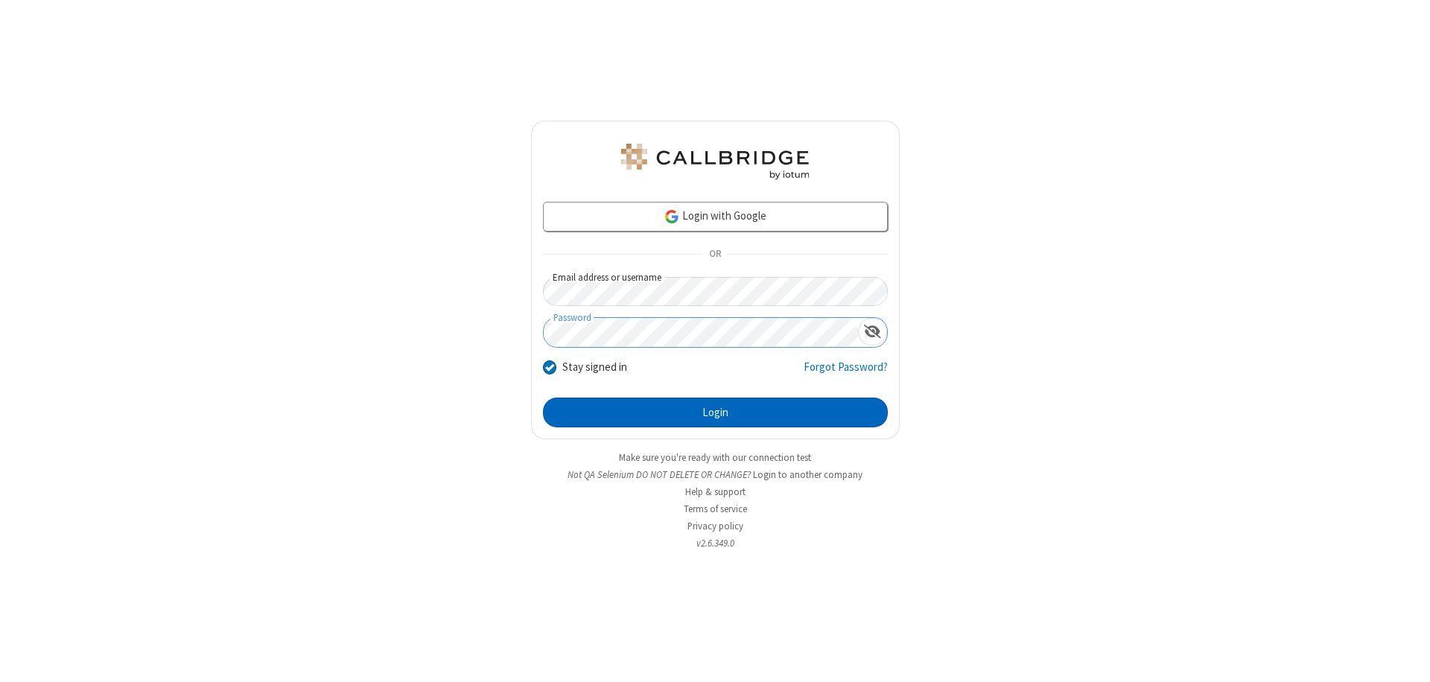
click at [715, 412] on button "Login" at bounding box center [715, 413] width 345 height 30
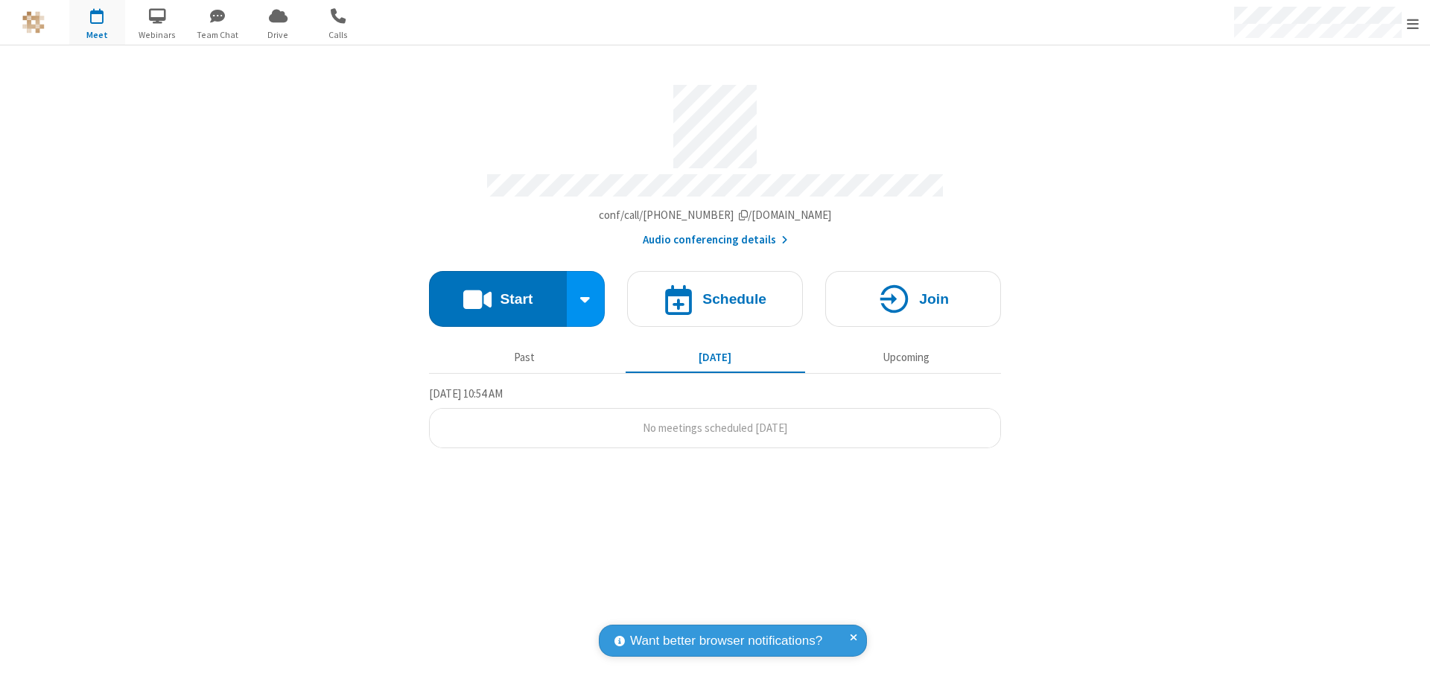
click at [1412, 23] on span "Open menu" at bounding box center [1412, 23] width 12 height 15
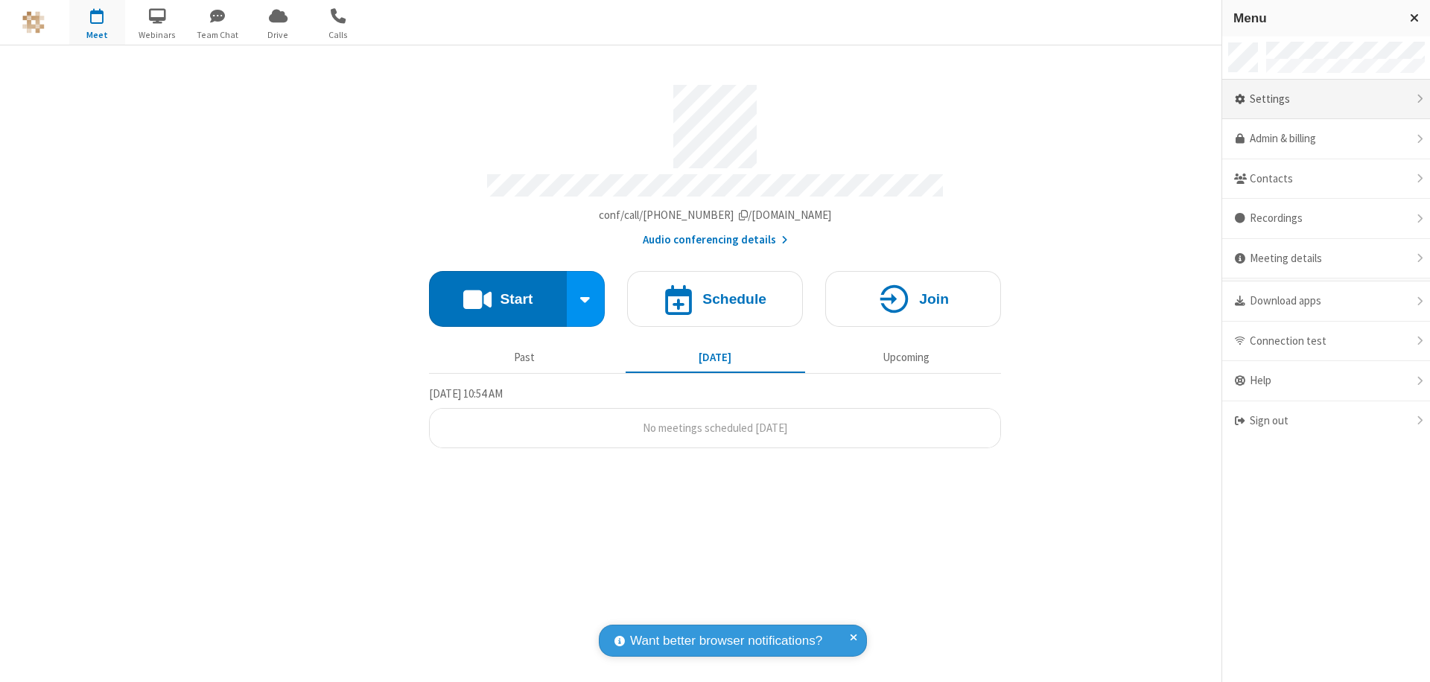
click at [1325, 99] on div "Settings" at bounding box center [1326, 100] width 208 height 40
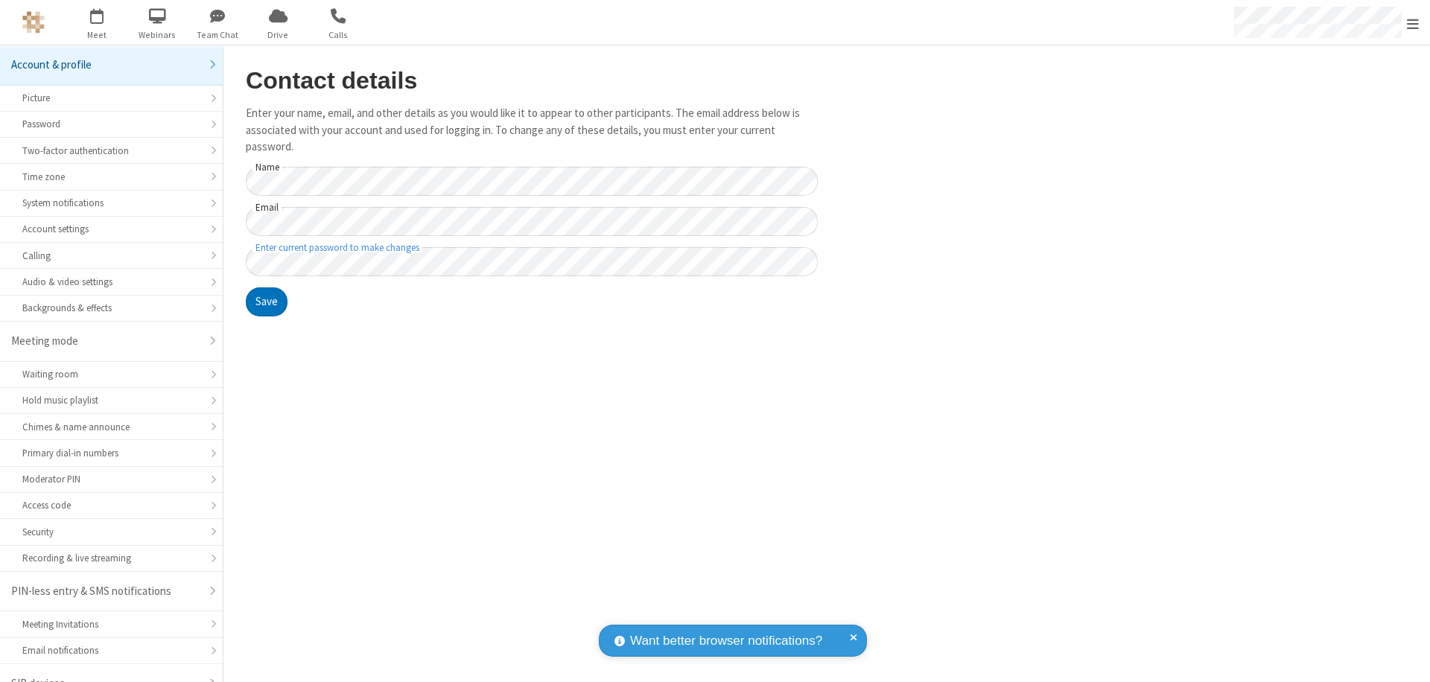
scroll to position [21, 0]
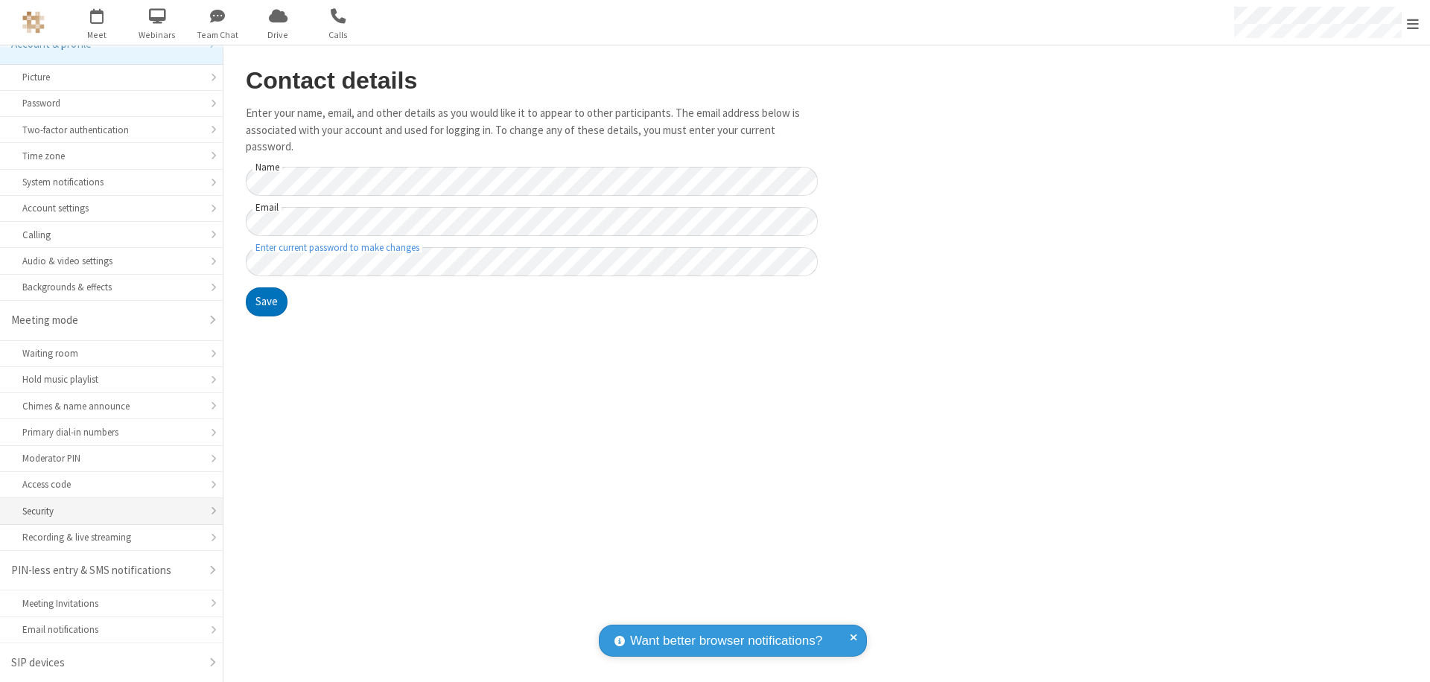
click at [106, 511] on div "Security" at bounding box center [111, 511] width 178 height 14
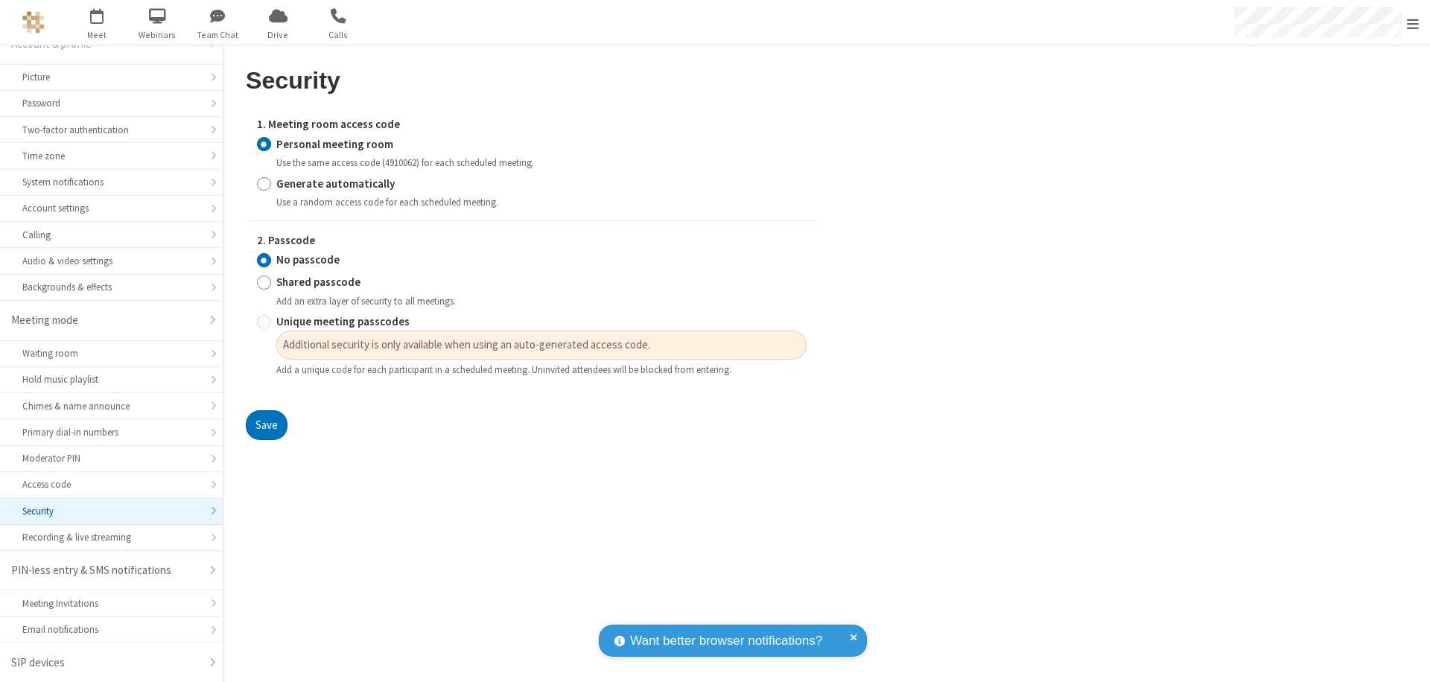
click at [264, 144] on input "Personal meeting room" at bounding box center [264, 144] width 14 height 16
click at [264, 260] on input "No passcode" at bounding box center [264, 260] width 14 height 16
click at [266, 425] on button "Save" at bounding box center [267, 425] width 42 height 30
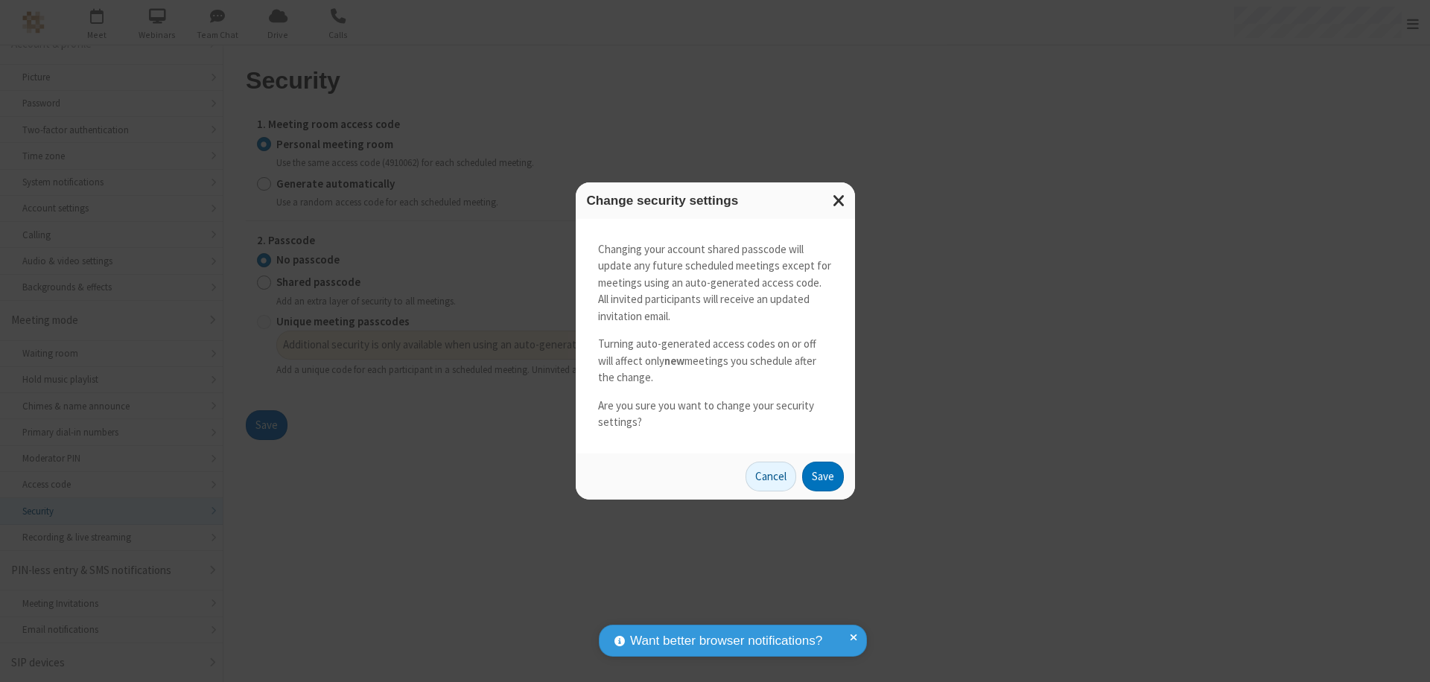
click at [822, 476] on button "Save" at bounding box center [823, 477] width 42 height 30
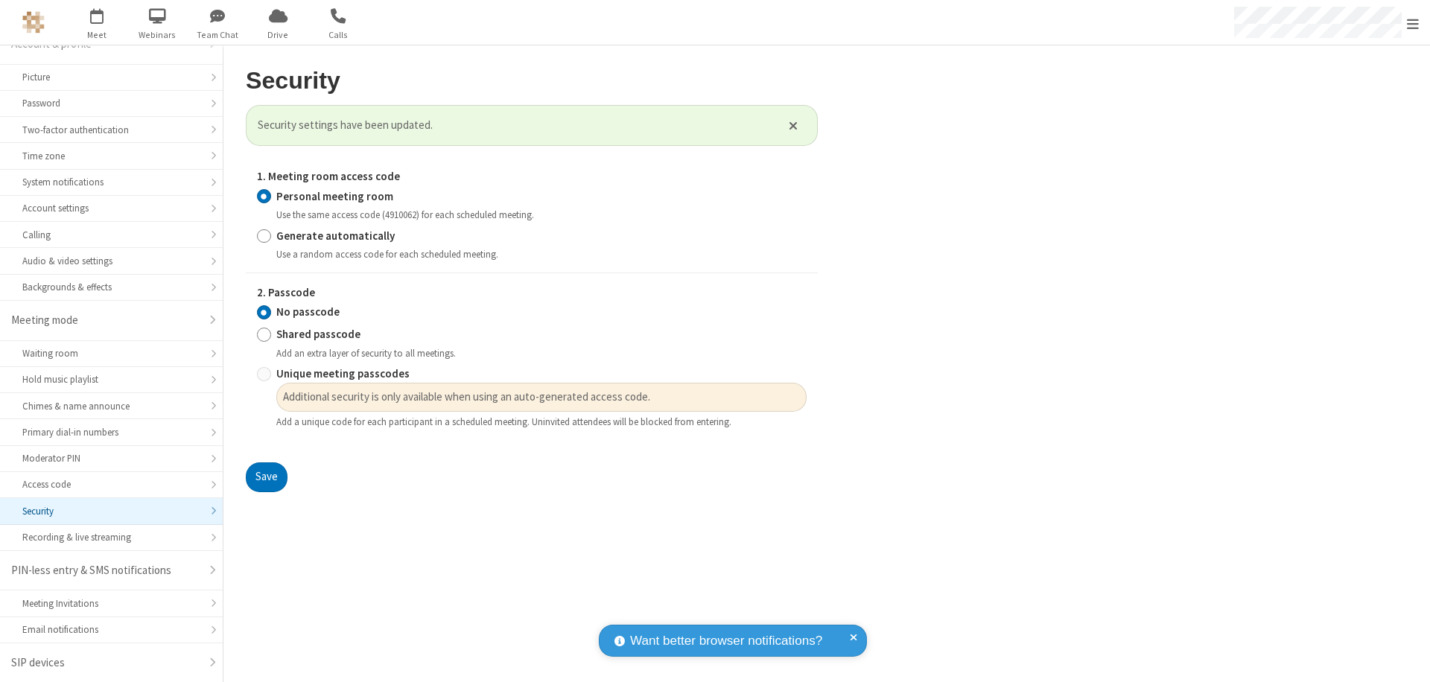
click at [1412, 23] on span "Open menu" at bounding box center [1412, 23] width 12 height 15
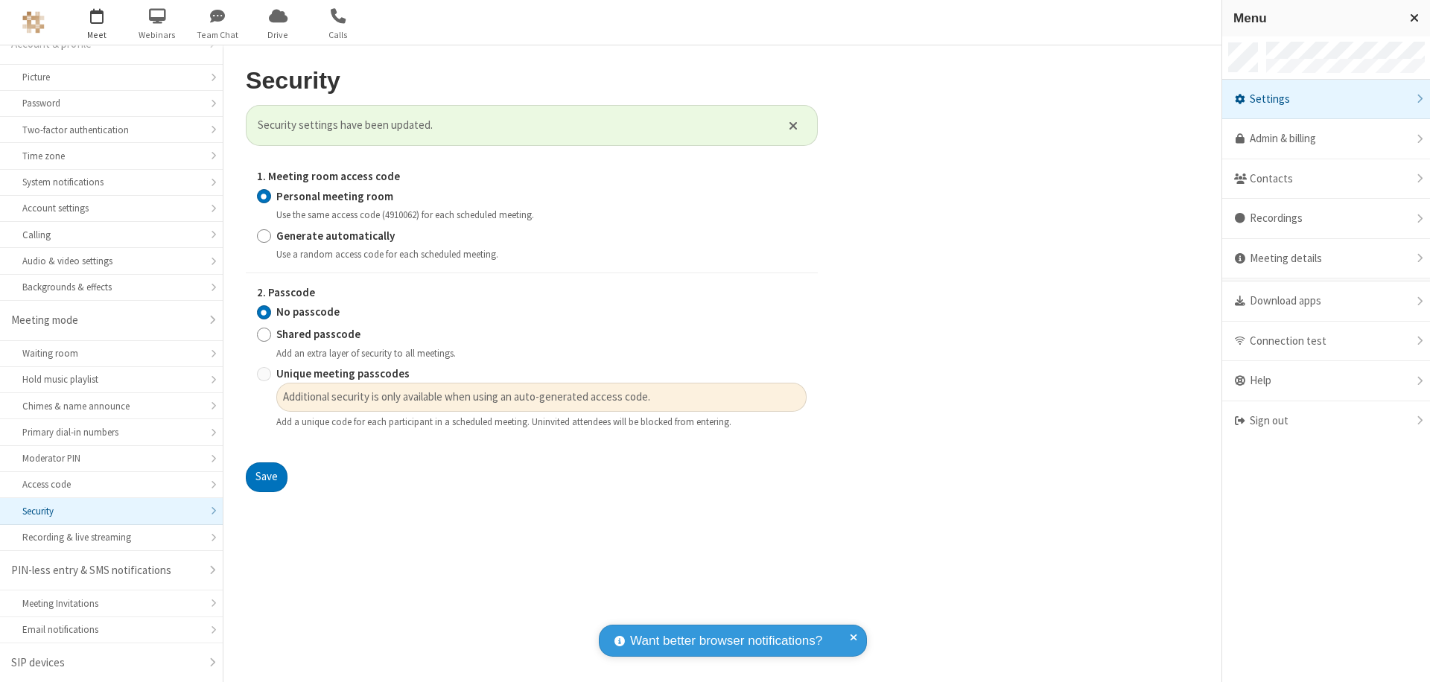
click at [97, 22] on span "button" at bounding box center [97, 15] width 56 height 25
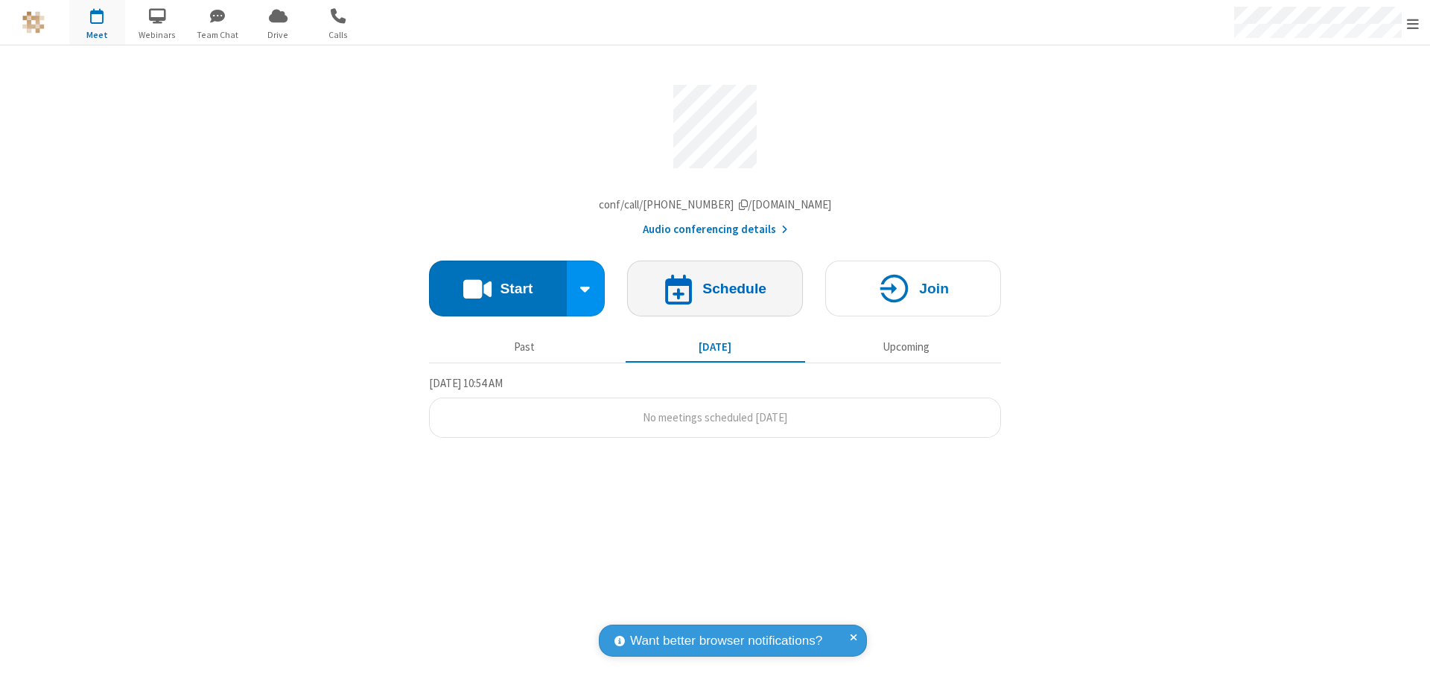
click at [715, 292] on h4 "Schedule" at bounding box center [734, 288] width 64 height 14
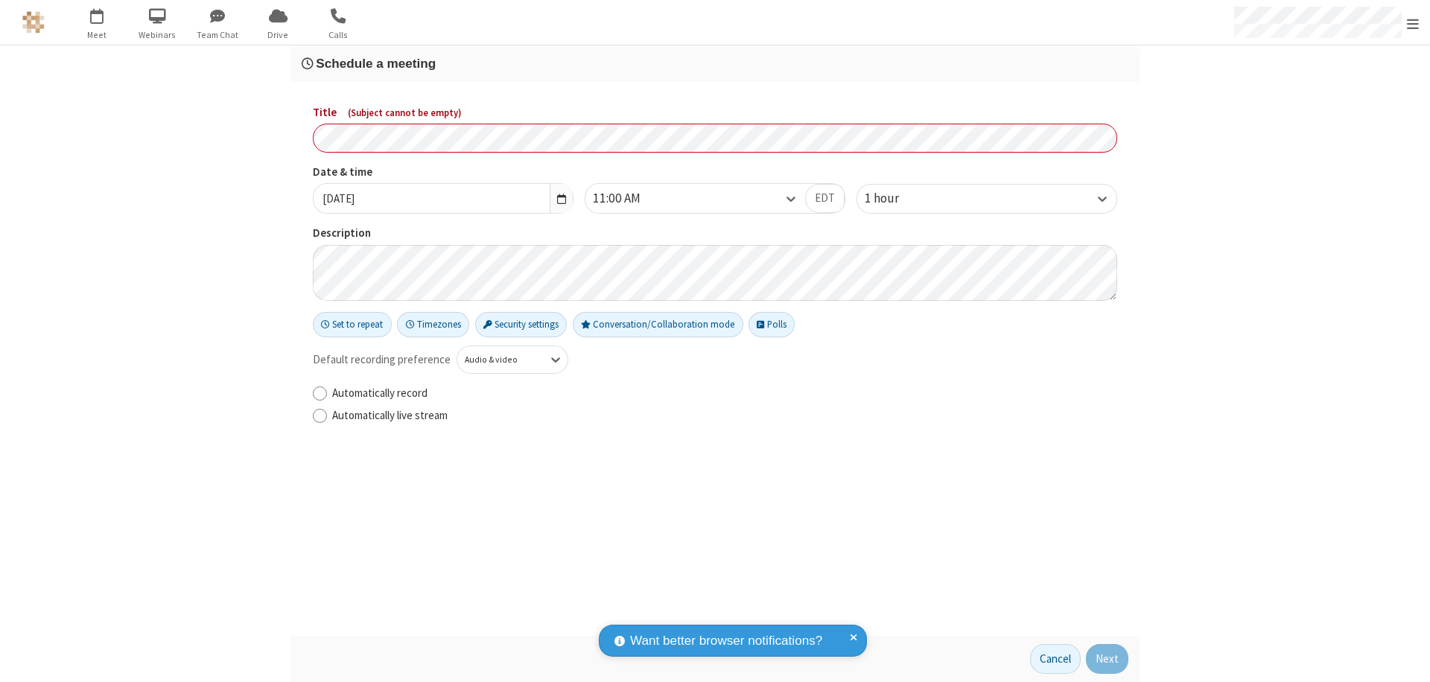
click at [715, 63] on h3 "Schedule a meeting" at bounding box center [715, 64] width 826 height 14
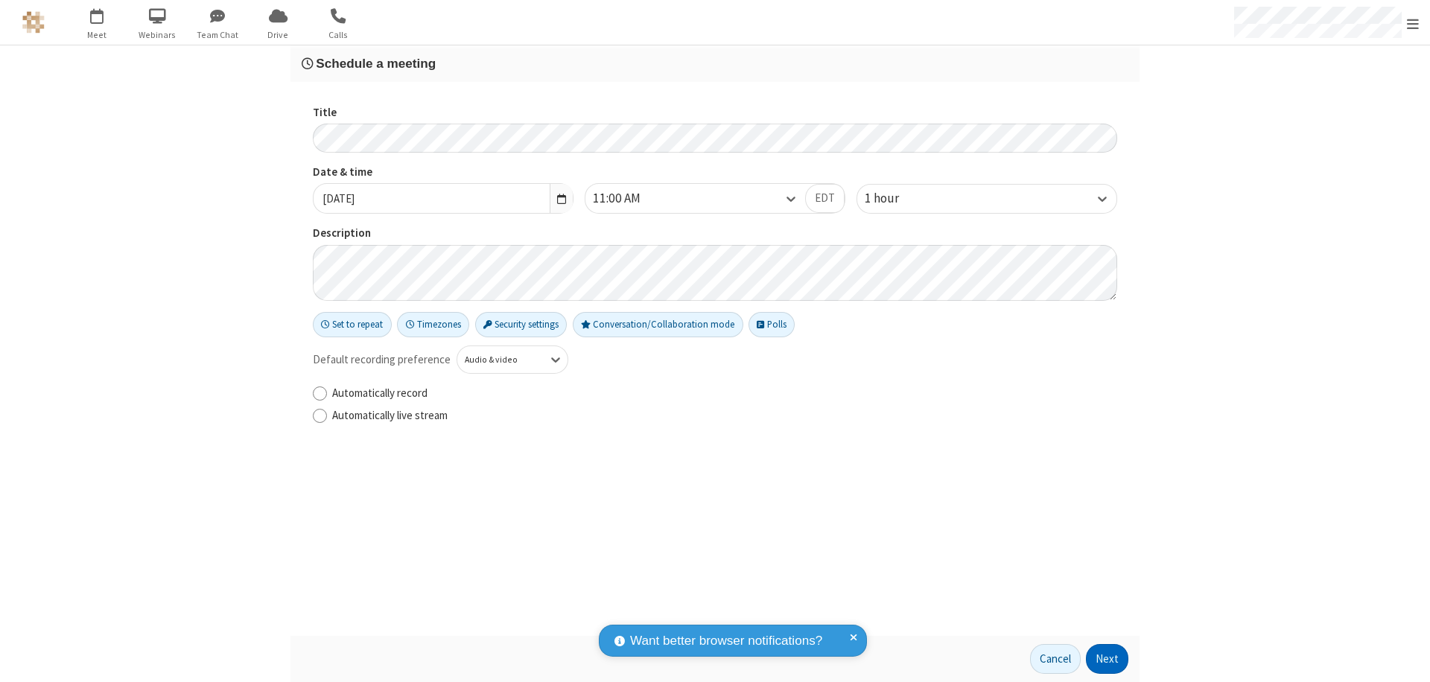
click at [1107, 659] on button "Next" at bounding box center [1107, 659] width 42 height 30
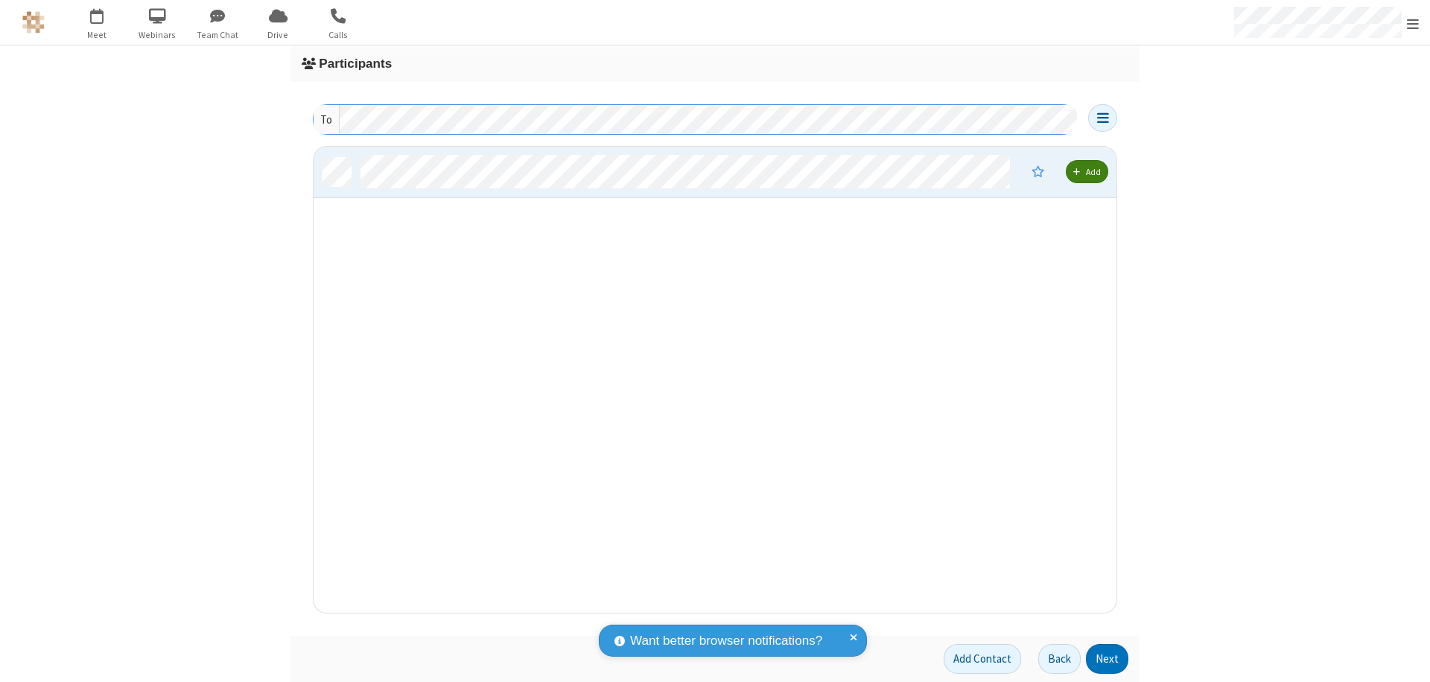
scroll to position [455, 791]
click at [1107, 659] on button "Next" at bounding box center [1107, 659] width 42 height 30
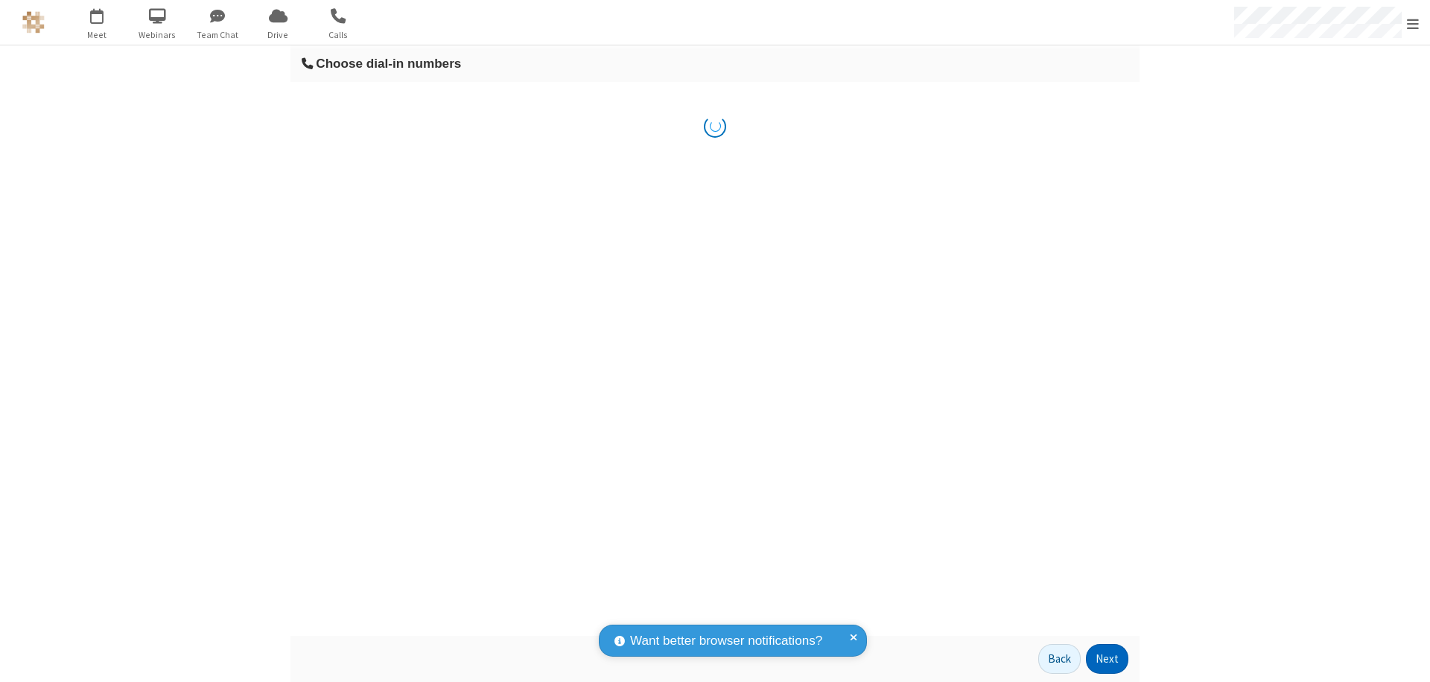
click at [1107, 659] on button "Next" at bounding box center [1107, 659] width 42 height 30
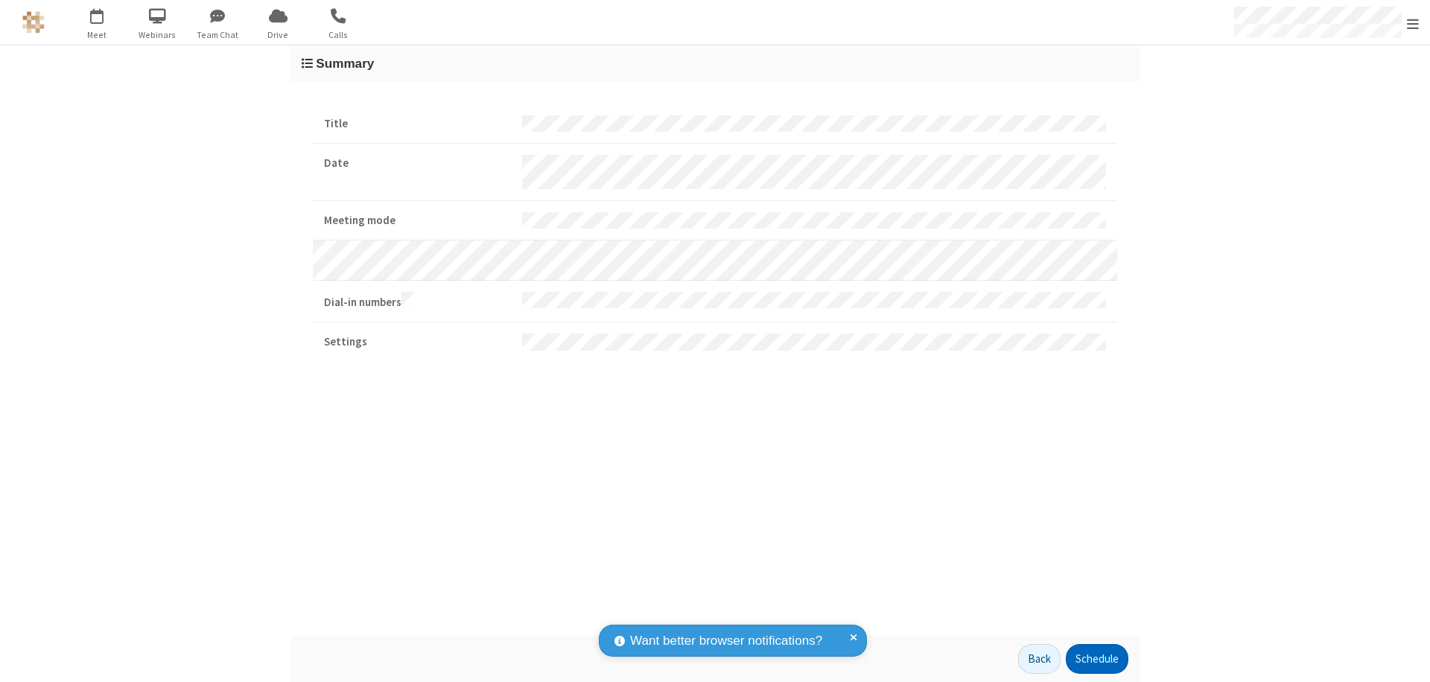
click at [1096, 659] on button "Schedule" at bounding box center [1096, 659] width 63 height 30
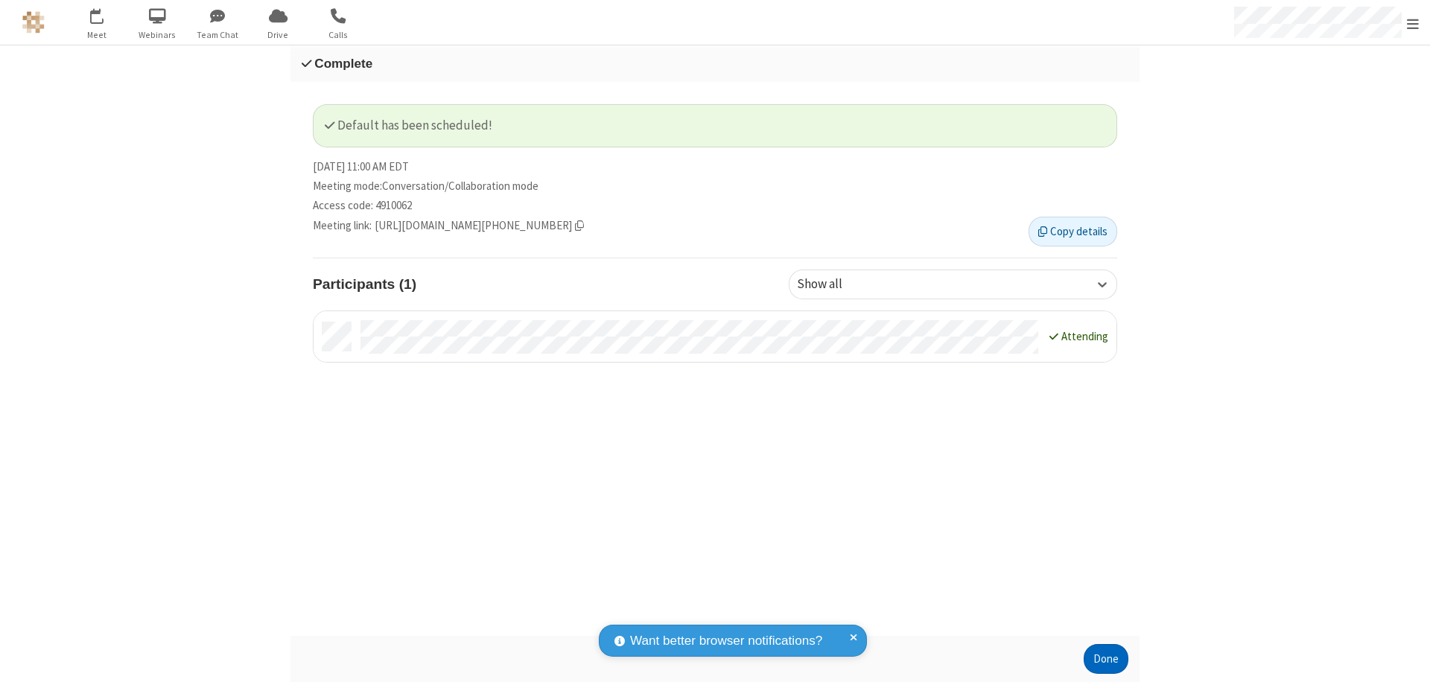
click at [1106, 659] on button "Done" at bounding box center [1105, 659] width 45 height 30
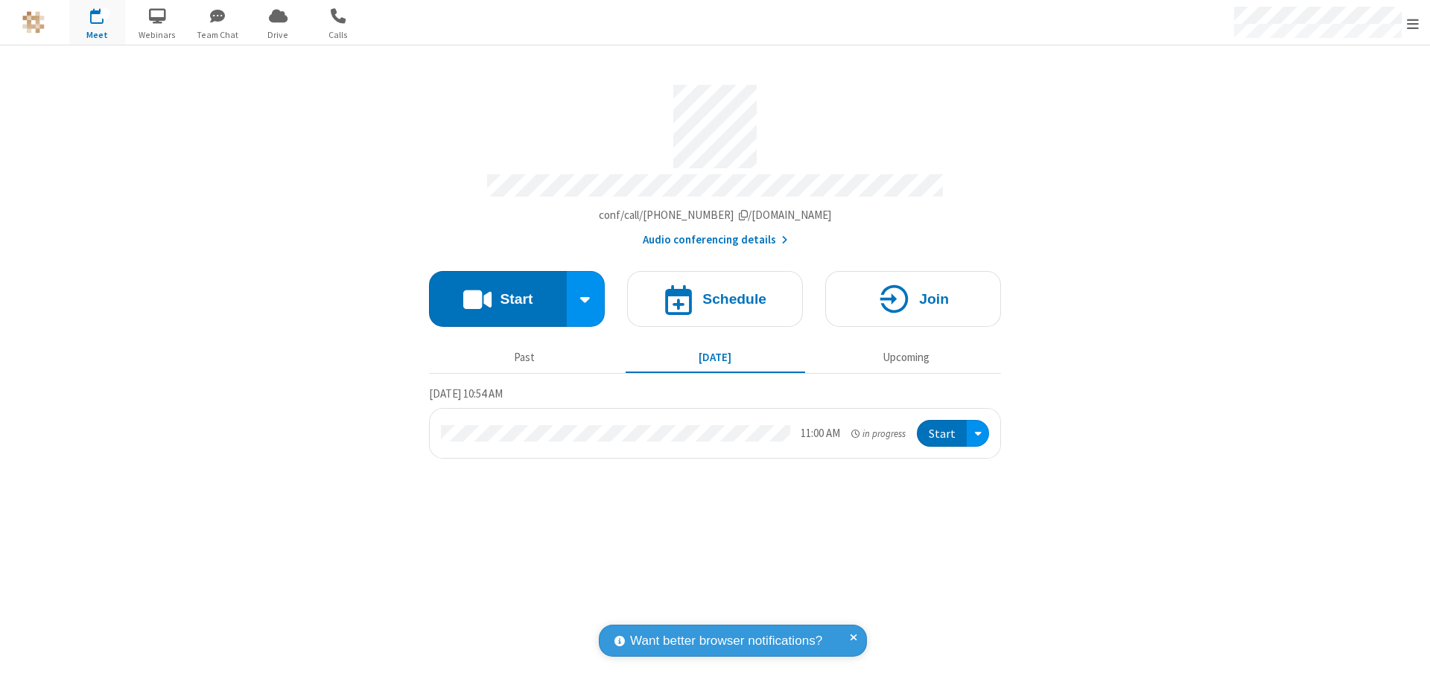
click at [943, 427] on button "Start" at bounding box center [942, 434] width 50 height 28
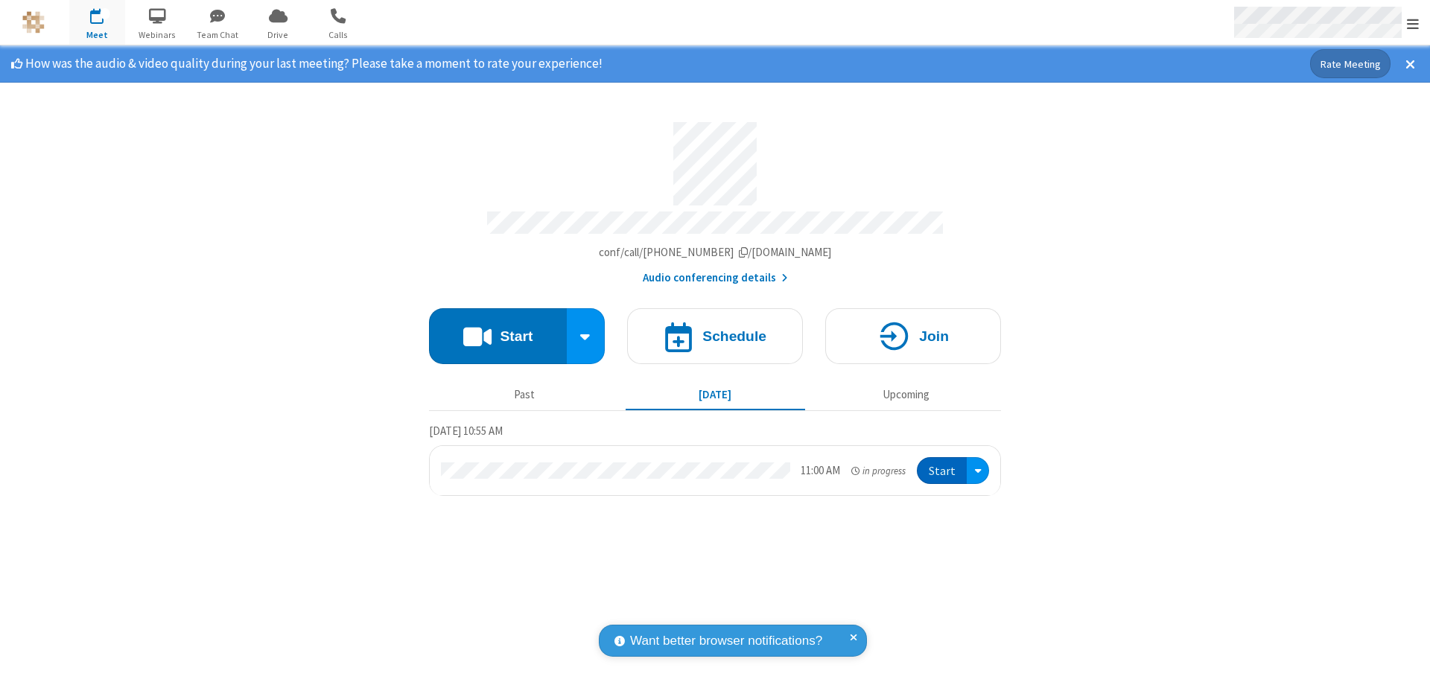
click at [1412, 23] on span "Open menu" at bounding box center [1412, 23] width 12 height 15
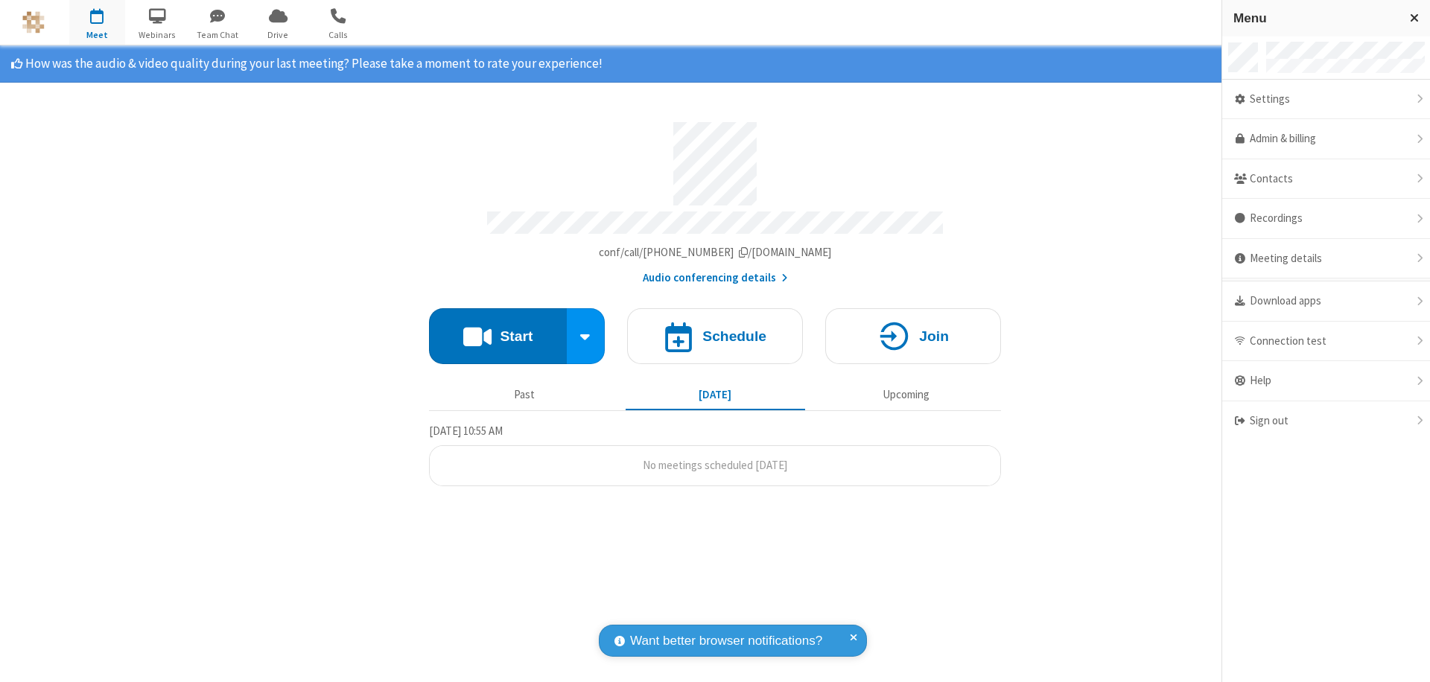
click at [1325, 99] on div "Settings" at bounding box center [1326, 100] width 208 height 40
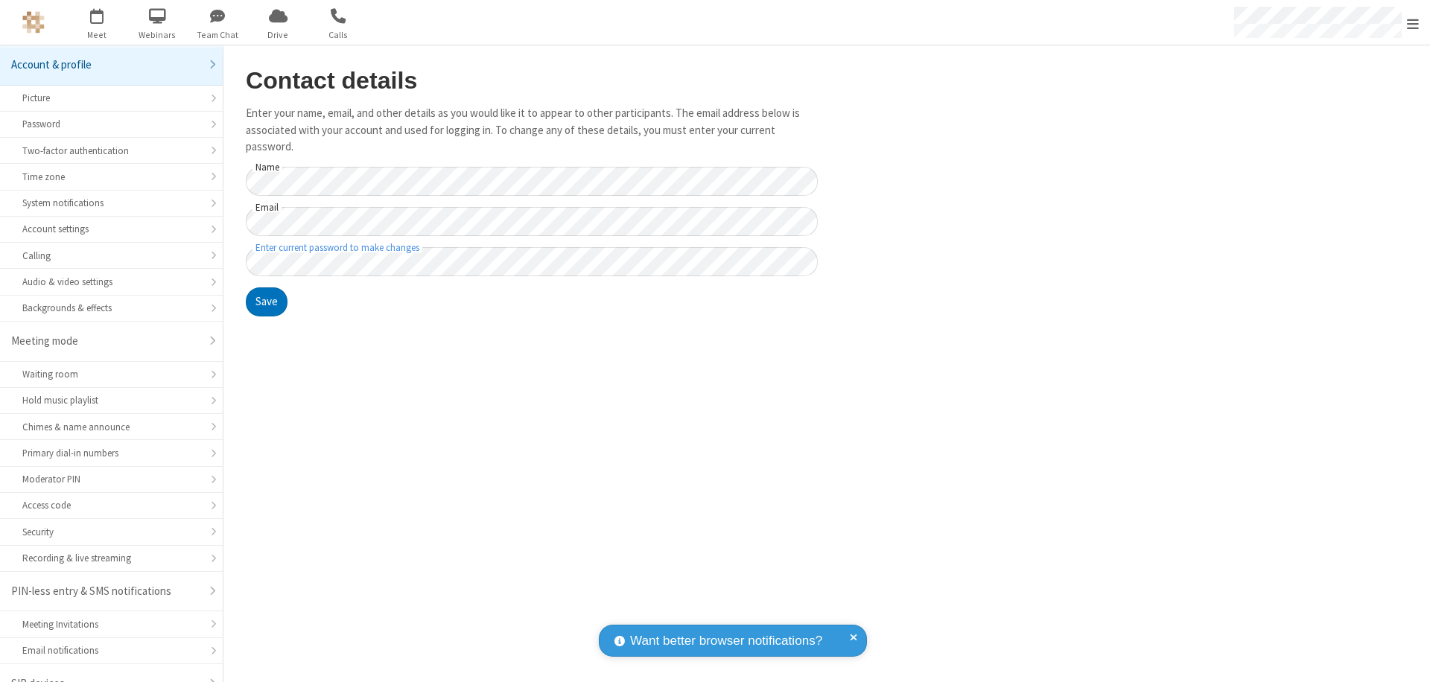
scroll to position [21, 0]
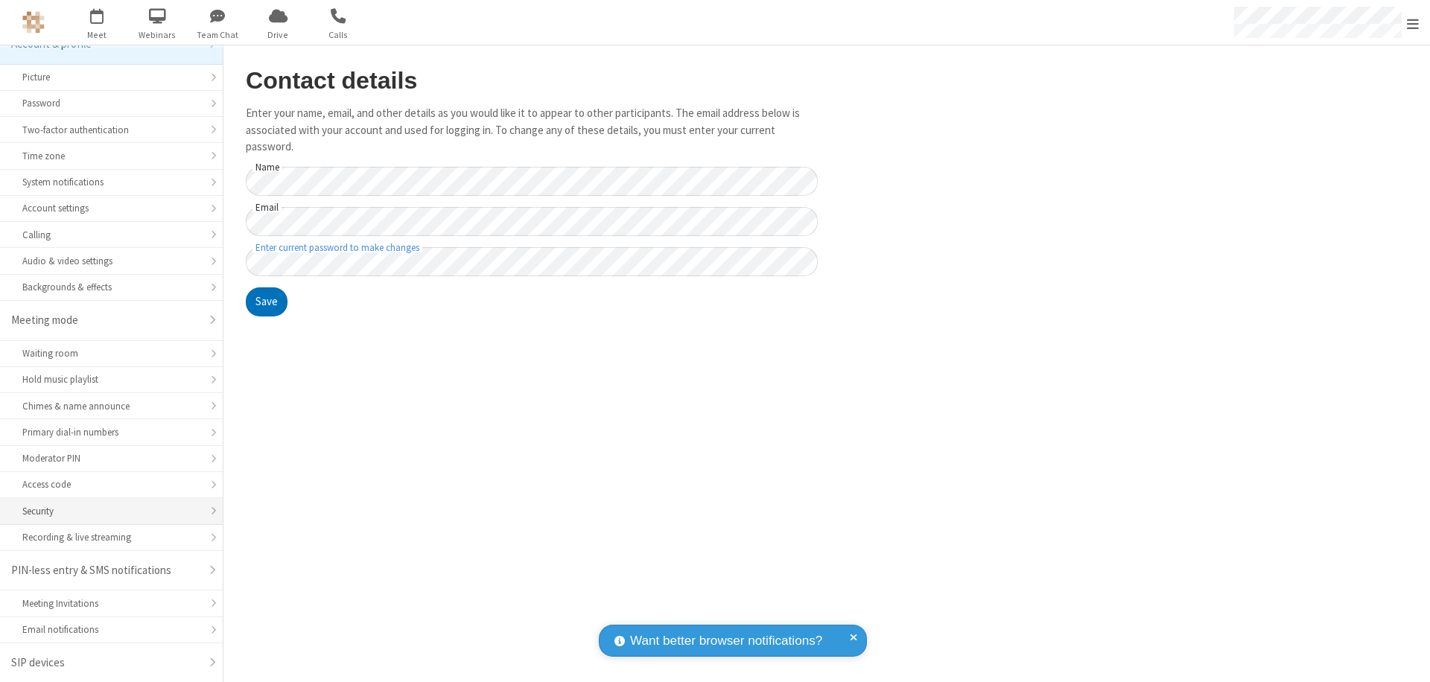
click at [106, 511] on div "Security" at bounding box center [111, 511] width 178 height 14
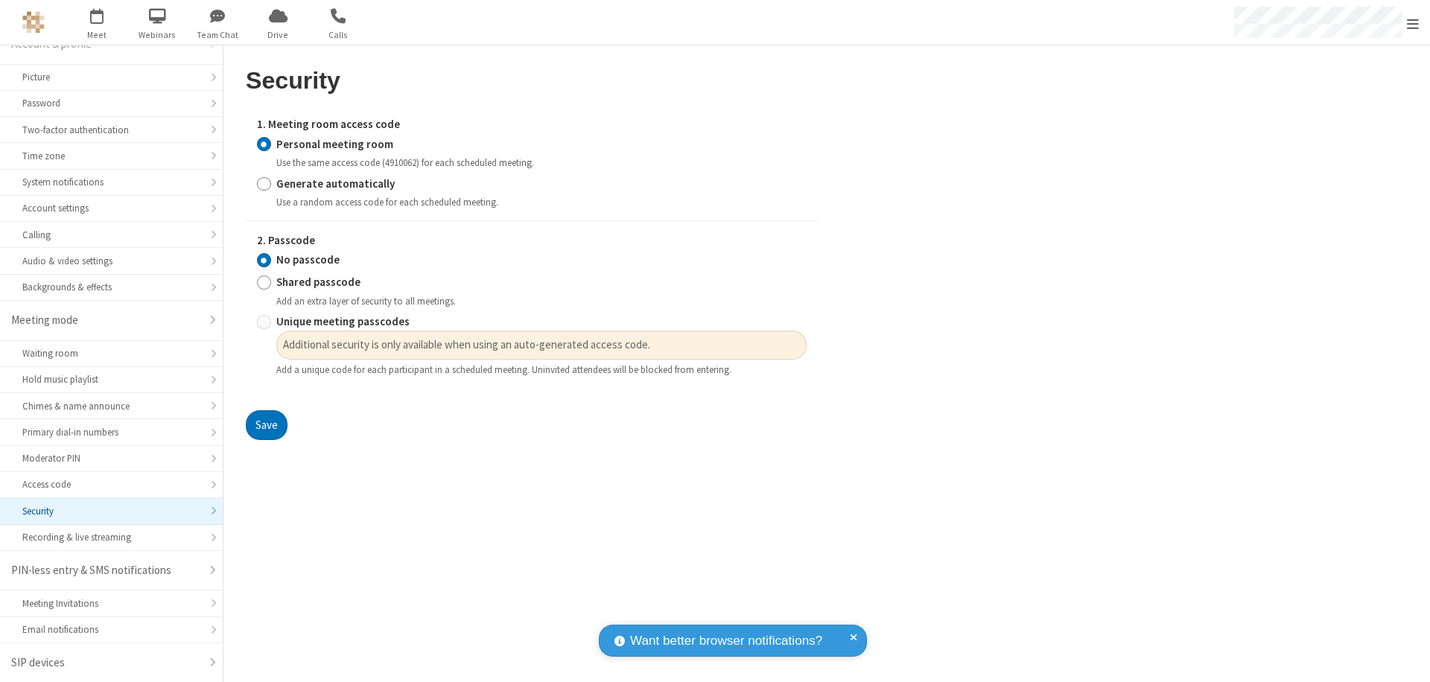
click at [264, 144] on input "Personal meeting room" at bounding box center [264, 144] width 14 height 16
click at [264, 260] on input "No passcode" at bounding box center [264, 260] width 14 height 16
click at [266, 425] on button "Save" at bounding box center [267, 425] width 42 height 30
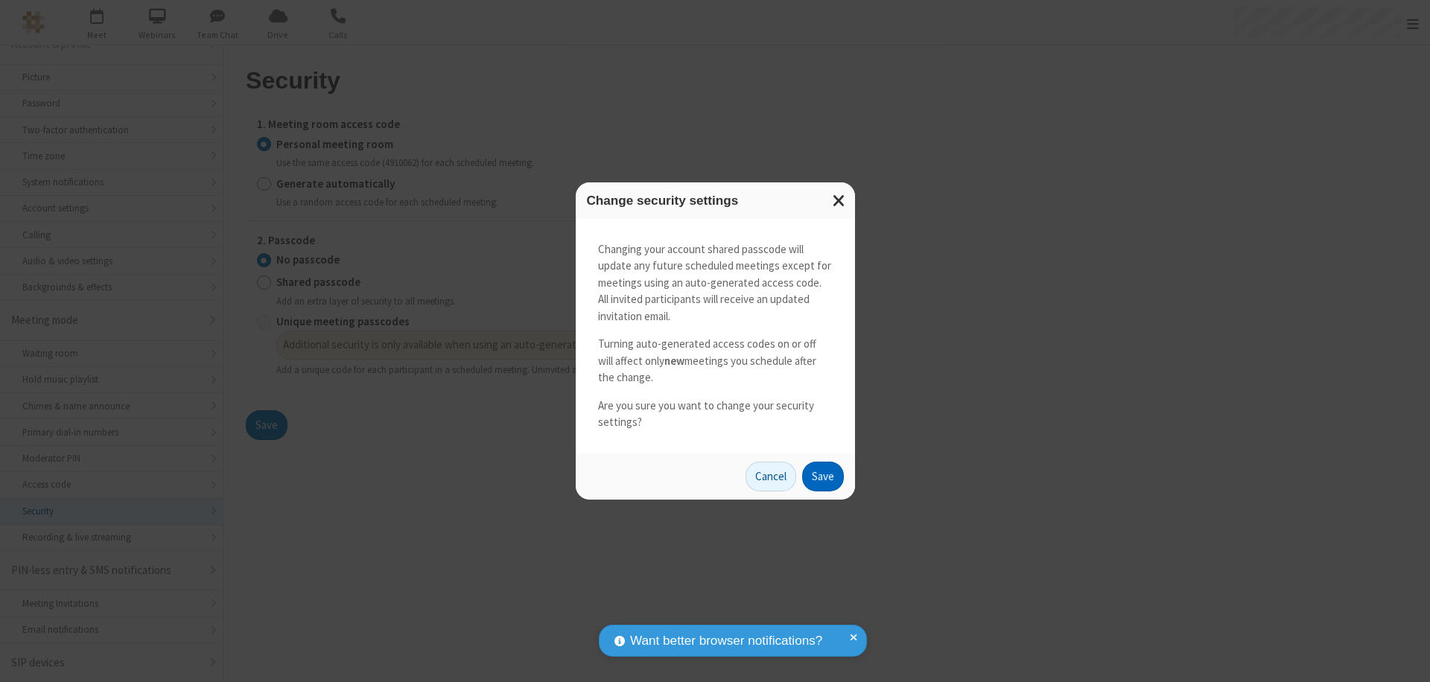
click at [822, 476] on button "Save" at bounding box center [823, 477] width 42 height 30
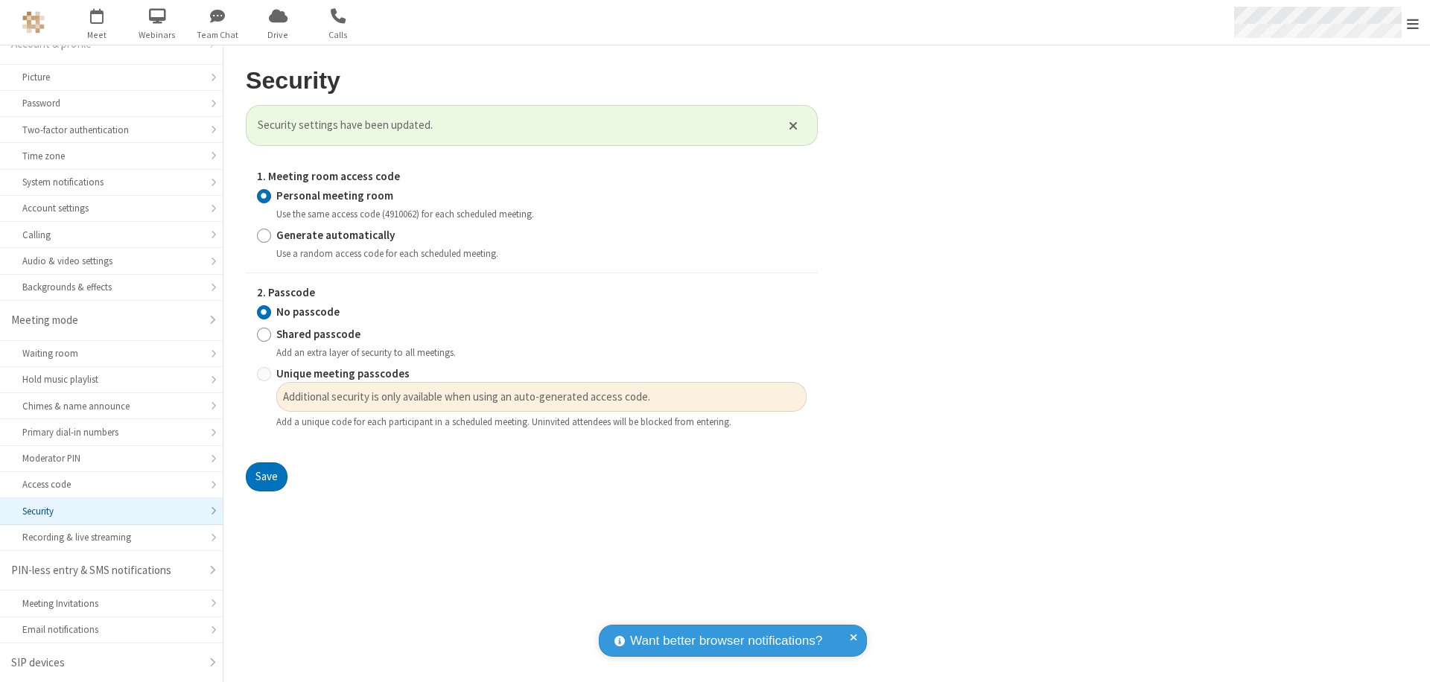
click at [1412, 22] on span "Open menu" at bounding box center [1412, 23] width 12 height 15
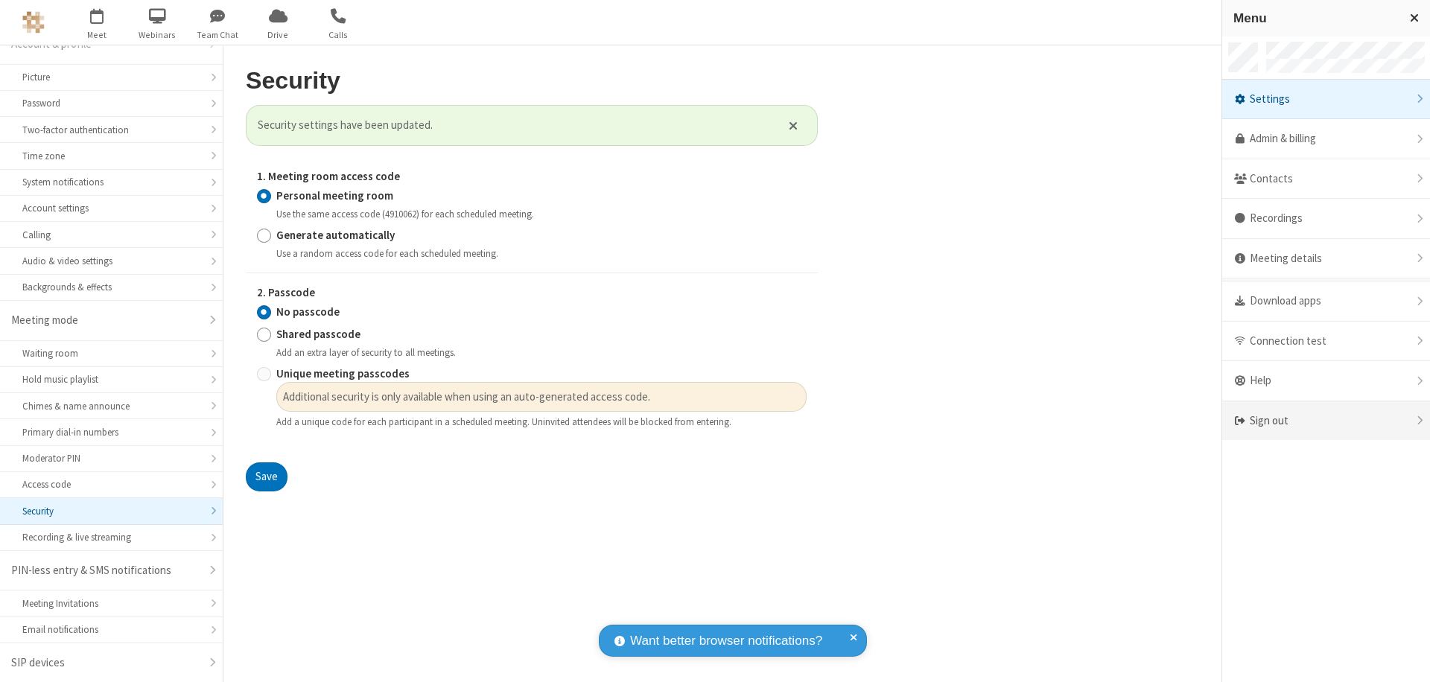
click at [1325, 421] on div "Sign out" at bounding box center [1326, 420] width 208 height 39
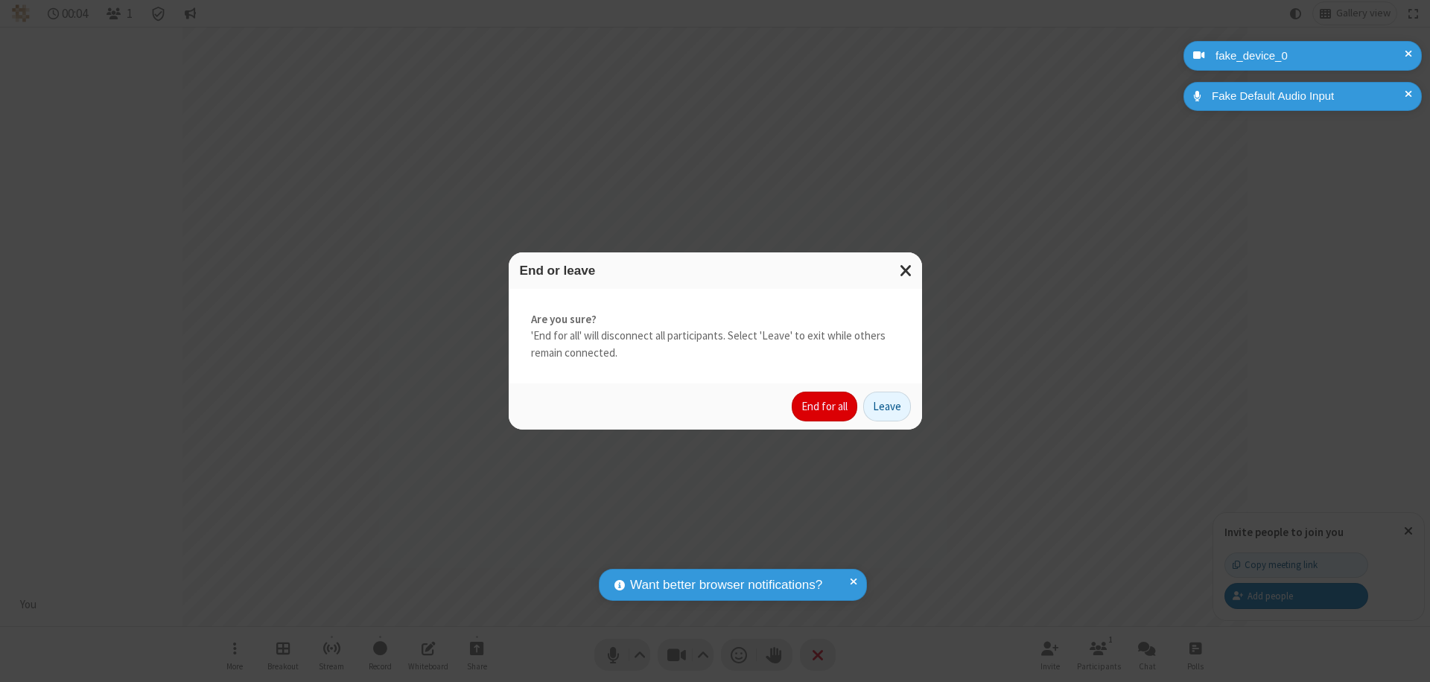
click at [825, 407] on button "End for all" at bounding box center [824, 407] width 66 height 30
